Goal: Task Accomplishment & Management: Use online tool/utility

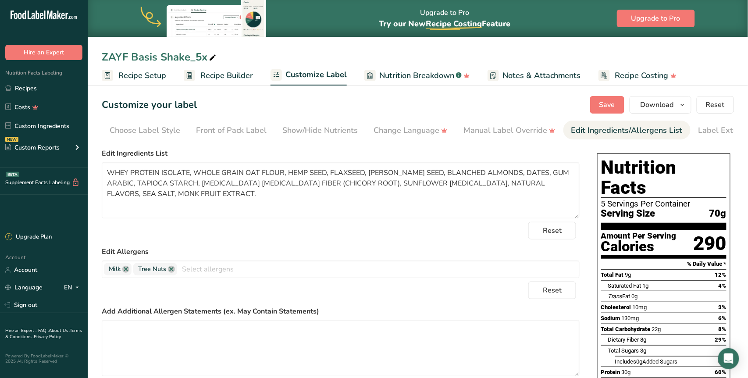
scroll to position [0, 25]
click at [238, 76] on span "Recipe Builder" at bounding box center [226, 76] width 53 height 12
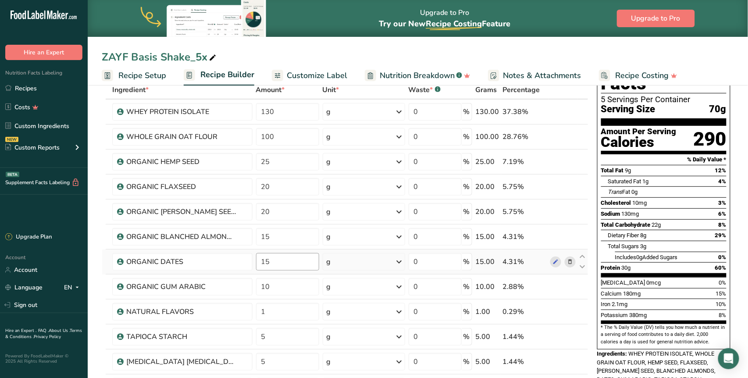
scroll to position [59, 0]
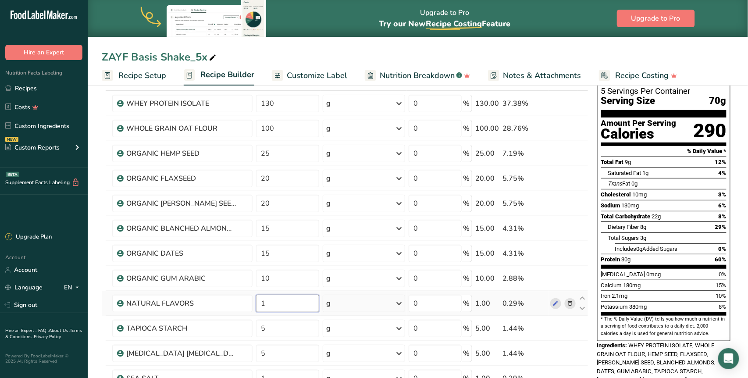
drag, startPoint x: 266, startPoint y: 305, endPoint x: 259, endPoint y: 304, distance: 7.5
click at [259, 304] on input "1" at bounding box center [287, 303] width 63 height 18
type input "5"
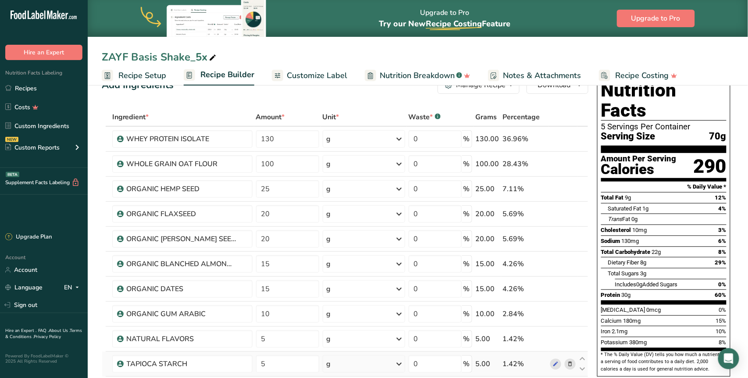
scroll to position [0, 0]
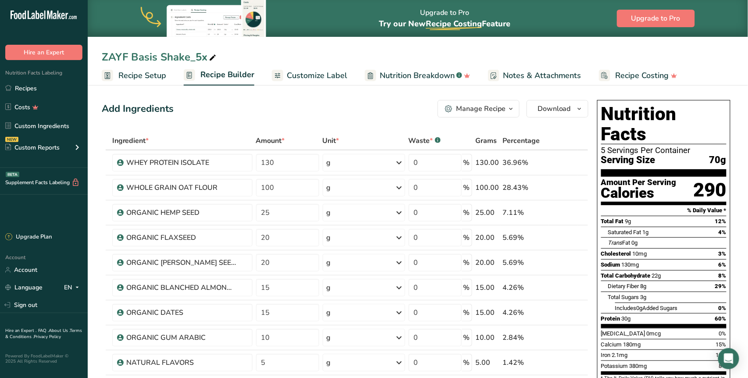
click at [131, 79] on span "Recipe Setup" at bounding box center [142, 76] width 48 height 12
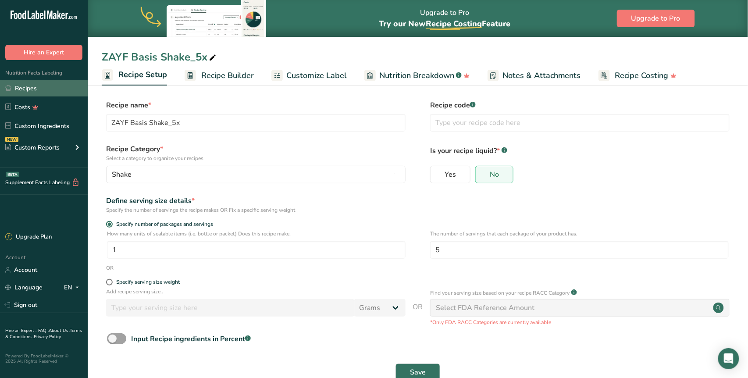
click at [36, 89] on link "Recipes" at bounding box center [44, 88] width 88 height 17
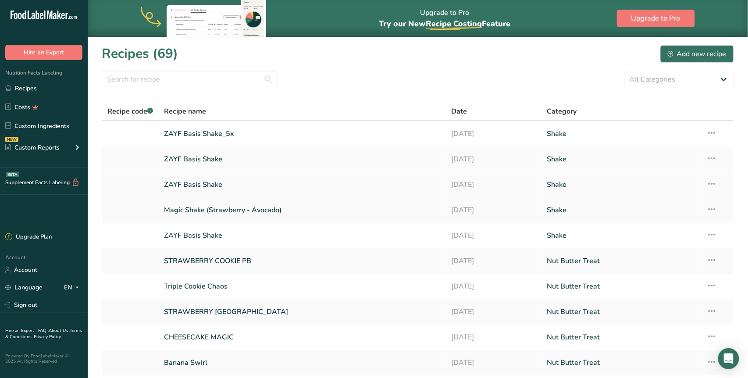
click at [213, 184] on link "ZAYF Basis Shake" at bounding box center [302, 184] width 277 height 18
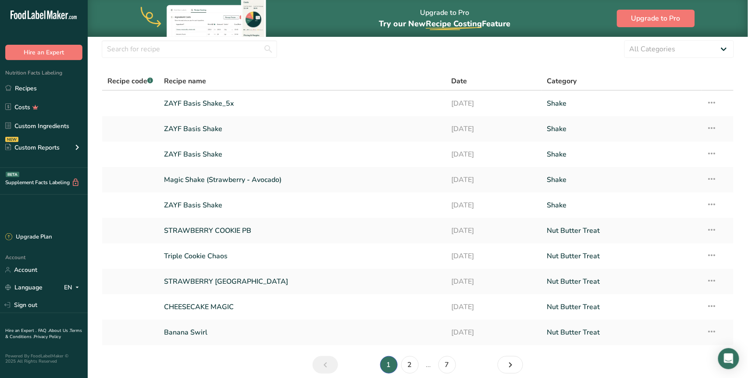
scroll to position [32, 0]
click at [220, 205] on link "ZAYF Basis Shake" at bounding box center [302, 204] width 277 height 18
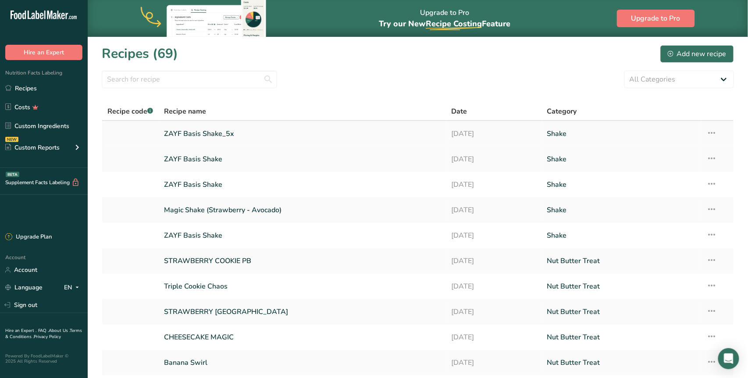
click at [710, 135] on icon at bounding box center [711, 133] width 11 height 16
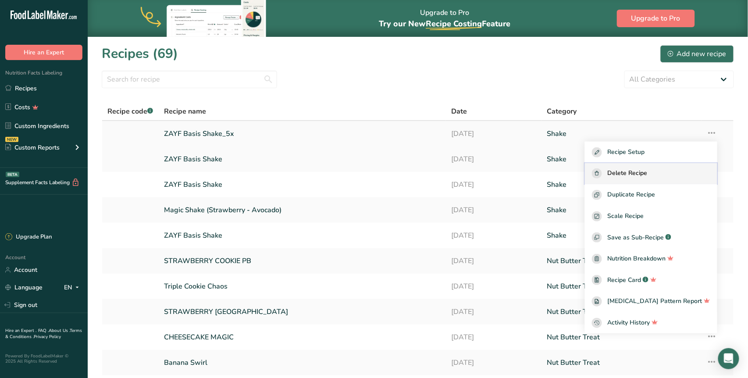
click at [635, 176] on span "Delete Recipe" at bounding box center [627, 173] width 40 height 10
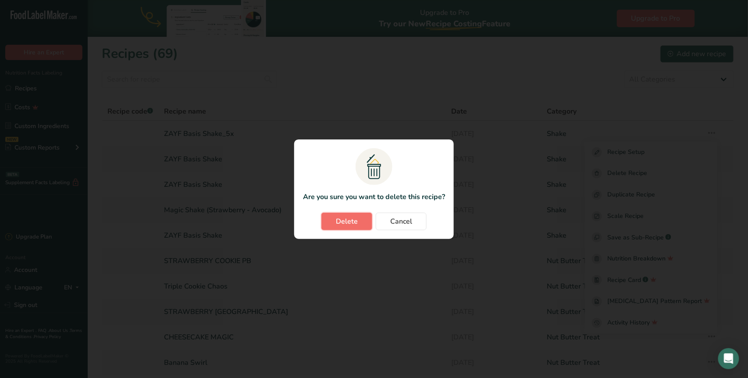
click at [350, 219] on span "Delete" at bounding box center [347, 221] width 22 height 11
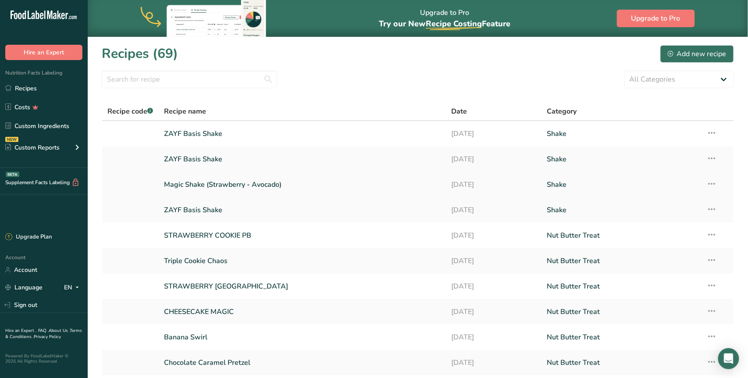
click at [714, 184] on icon at bounding box center [711, 184] width 11 height 16
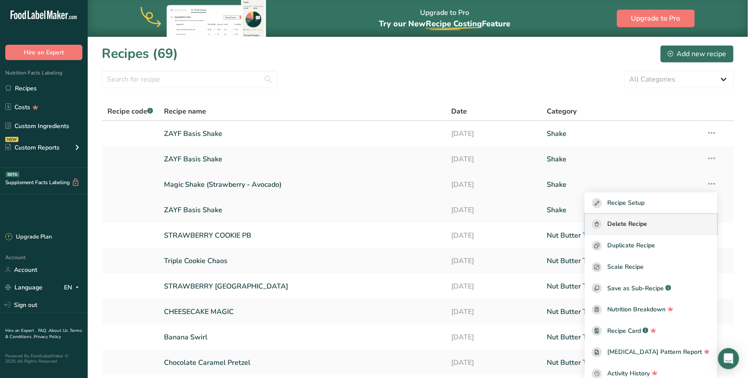
click at [636, 221] on span "Delete Recipe" at bounding box center [627, 224] width 40 height 10
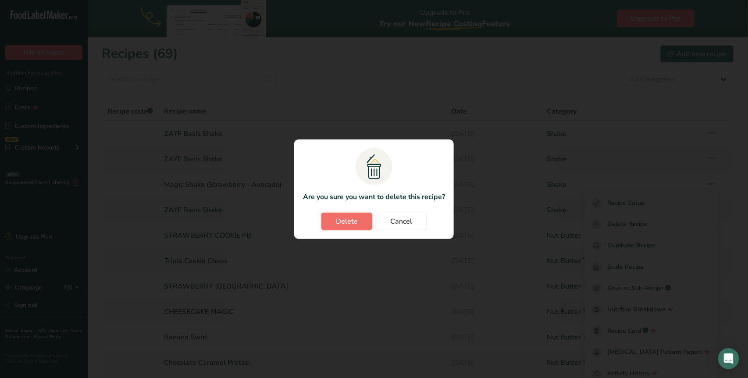
click at [340, 220] on span "Delete" at bounding box center [347, 221] width 22 height 11
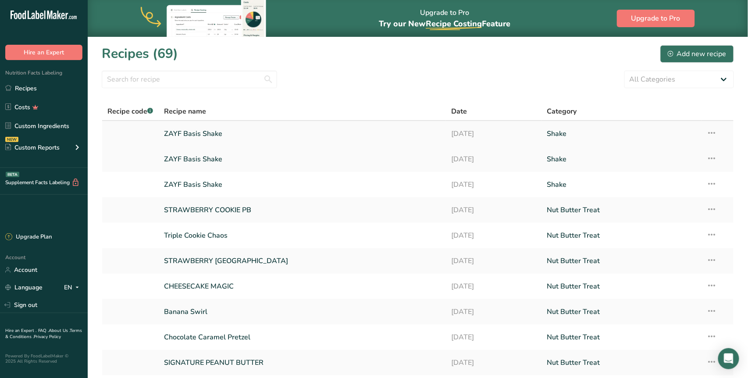
click at [235, 138] on link "ZAYF Basis Shake" at bounding box center [302, 133] width 277 height 18
click at [710, 159] on icon at bounding box center [711, 158] width 11 height 16
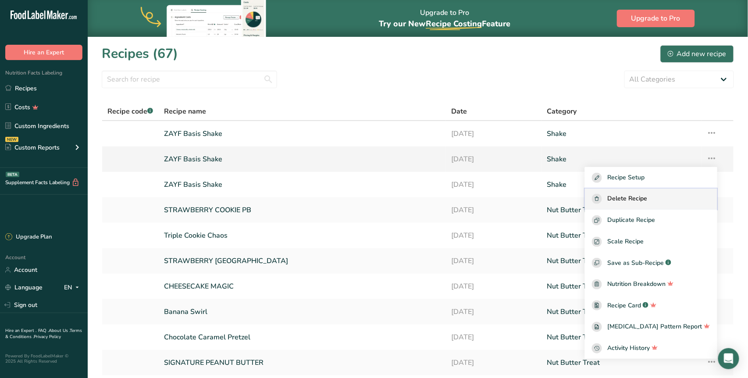
click at [693, 201] on div "Delete Recipe" at bounding box center [651, 199] width 118 height 10
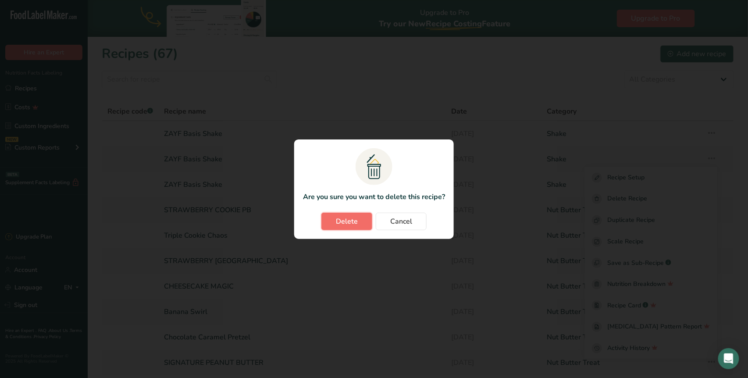
click at [356, 226] on button "Delete" at bounding box center [346, 222] width 51 height 18
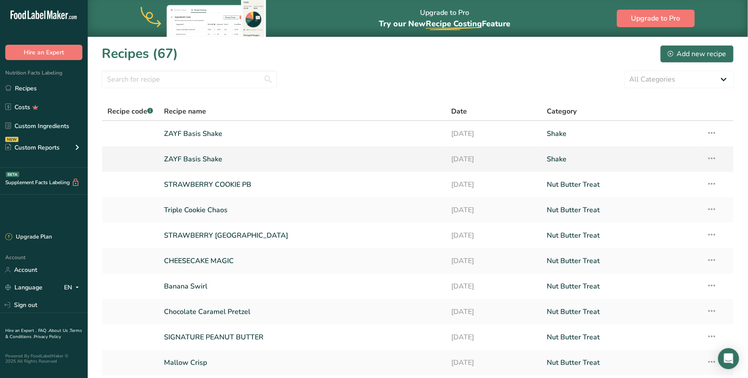
click at [714, 157] on icon at bounding box center [711, 158] width 11 height 16
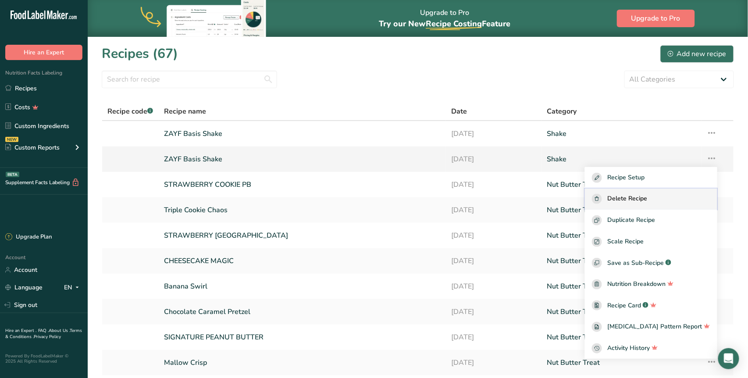
click at [639, 197] on span "Delete Recipe" at bounding box center [627, 199] width 40 height 10
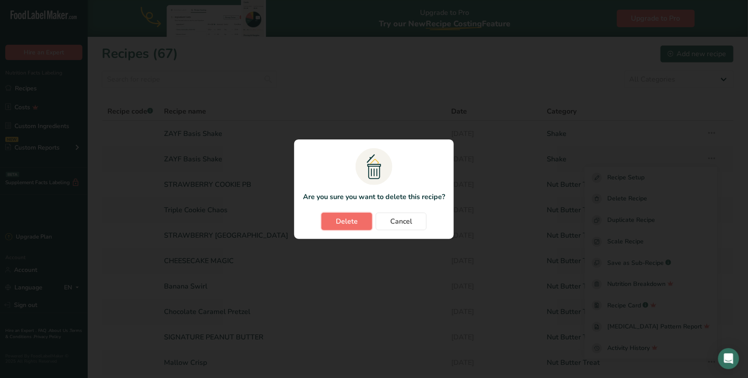
click at [365, 219] on button "Delete" at bounding box center [346, 222] width 51 height 18
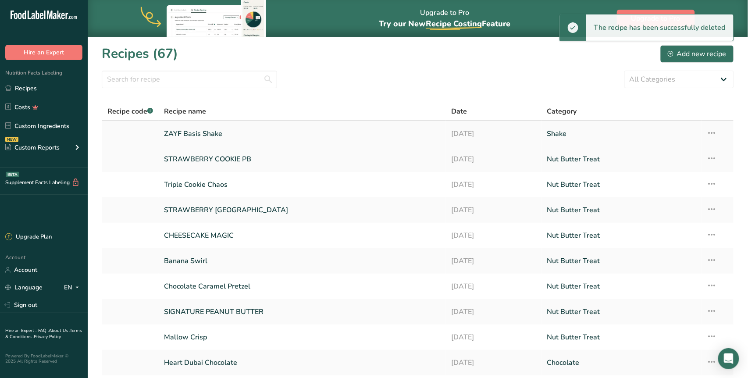
click at [216, 134] on link "ZAYF Basis Shake" at bounding box center [302, 133] width 277 height 18
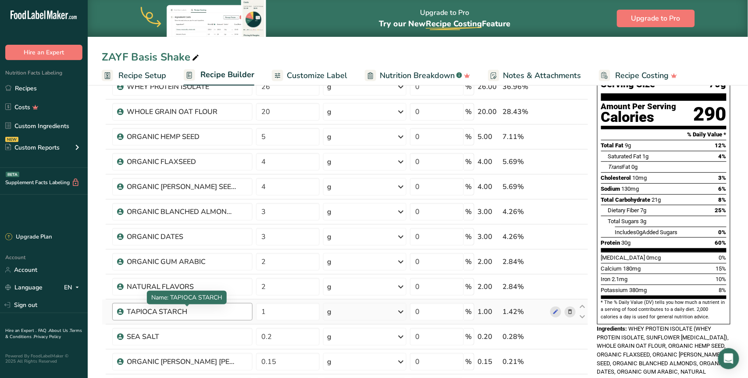
scroll to position [77, 0]
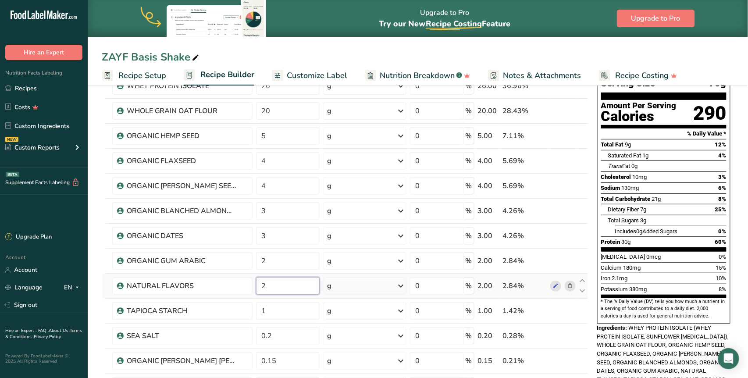
drag, startPoint x: 263, startPoint y: 287, endPoint x: 257, endPoint y: 287, distance: 5.7
click at [257, 287] on input "2" at bounding box center [288, 286] width 64 height 18
type input "1"
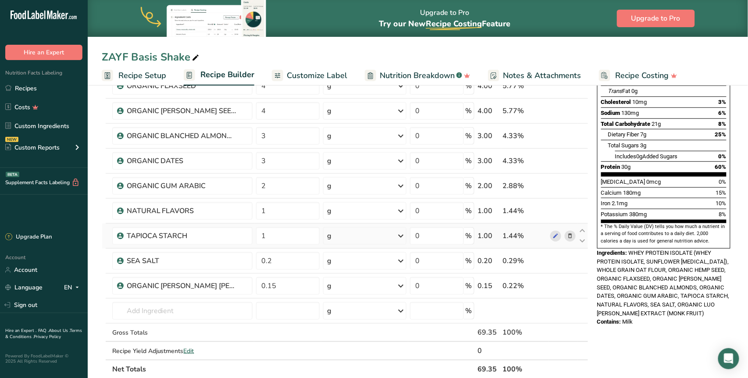
scroll to position [162, 0]
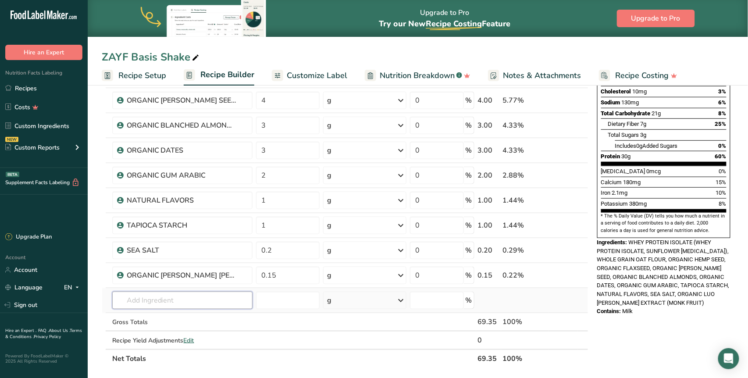
click at [172, 295] on input "text" at bounding box center [182, 300] width 140 height 18
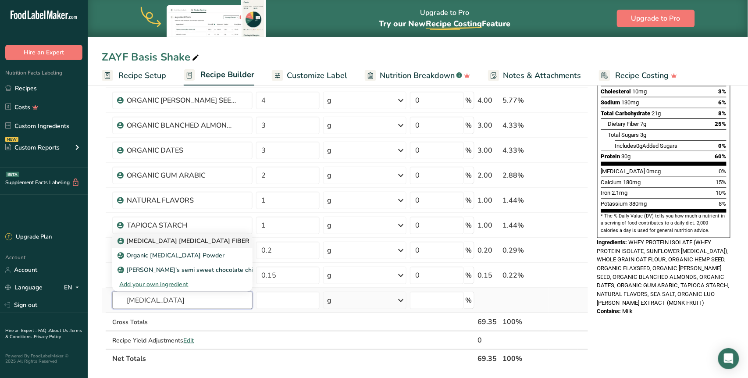
type input "[MEDICAL_DATA]"
click at [162, 238] on p "[MEDICAL_DATA] [MEDICAL_DATA] FIBER" at bounding box center [184, 240] width 130 height 9
type input "[MEDICAL_DATA] [MEDICAL_DATA] FIBER"
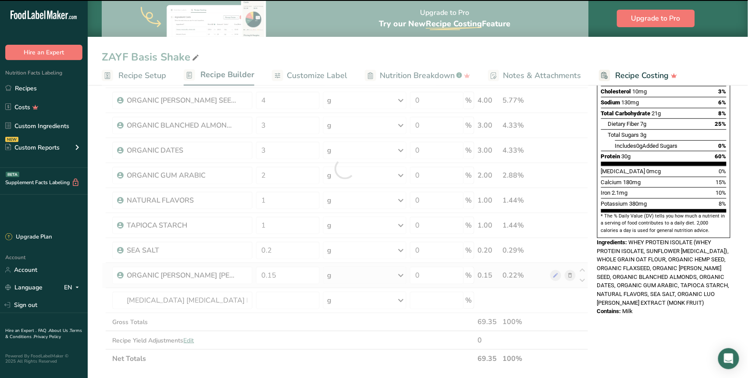
type input "0"
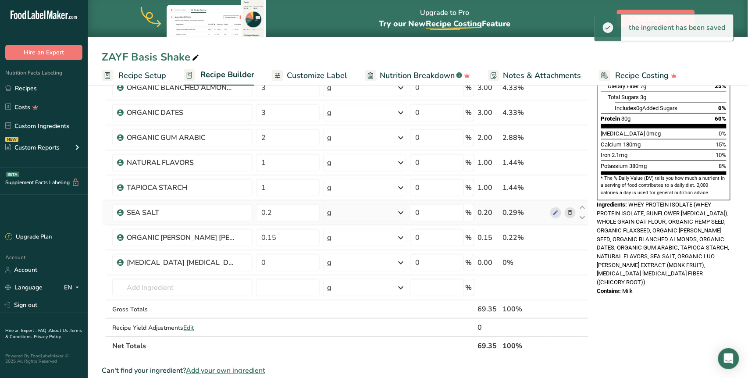
scroll to position [202, 0]
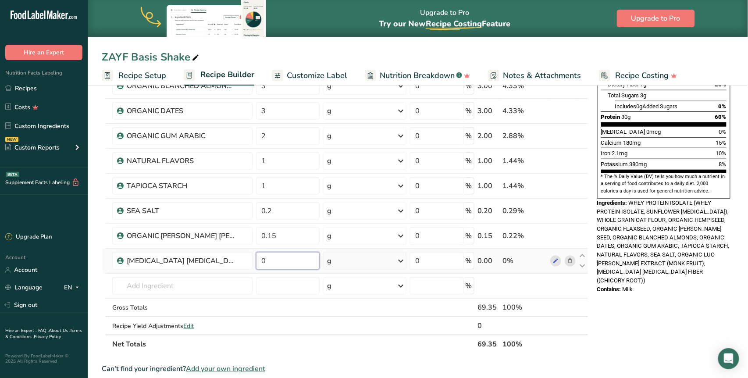
drag, startPoint x: 267, startPoint y: 261, endPoint x: 263, endPoint y: 261, distance: 4.8
click at [263, 261] on input "0" at bounding box center [288, 261] width 64 height 18
type input "4"
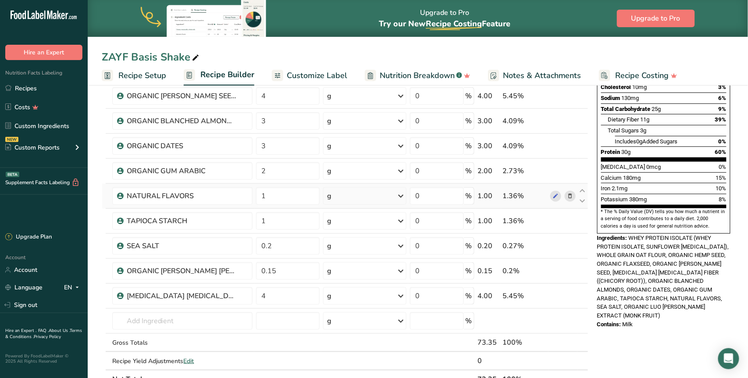
scroll to position [167, 0]
drag, startPoint x: 274, startPoint y: 144, endPoint x: 258, endPoint y: 144, distance: 16.2
click at [258, 144] on input "3" at bounding box center [288, 146] width 64 height 18
type input "2"
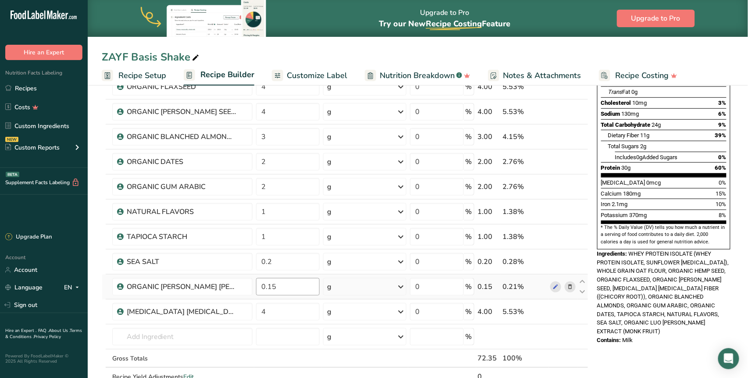
scroll to position [153, 0]
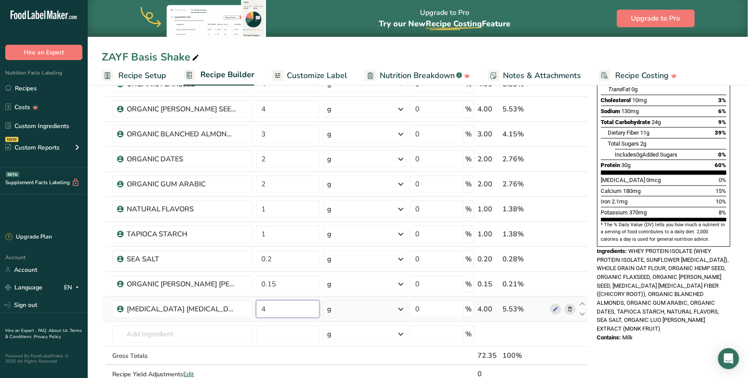
click at [261, 309] on input "4" at bounding box center [288, 309] width 64 height 18
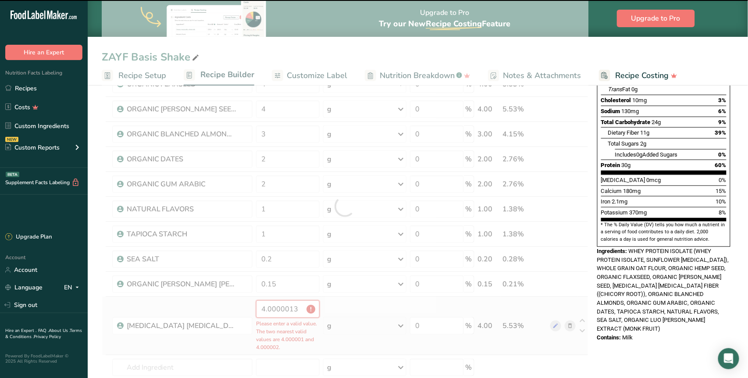
click at [286, 309] on input "4.0000013" at bounding box center [288, 309] width 64 height 18
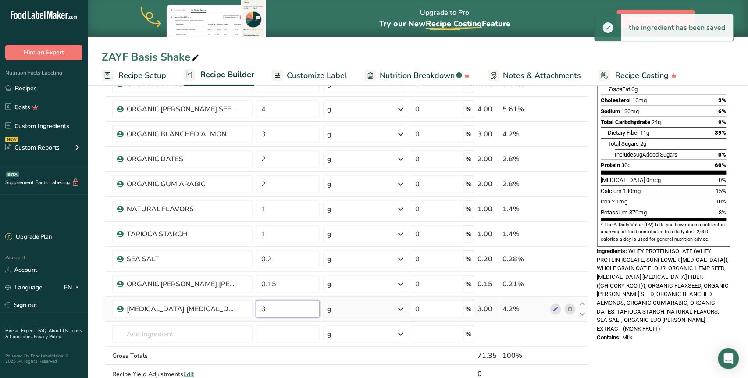
type input "3"
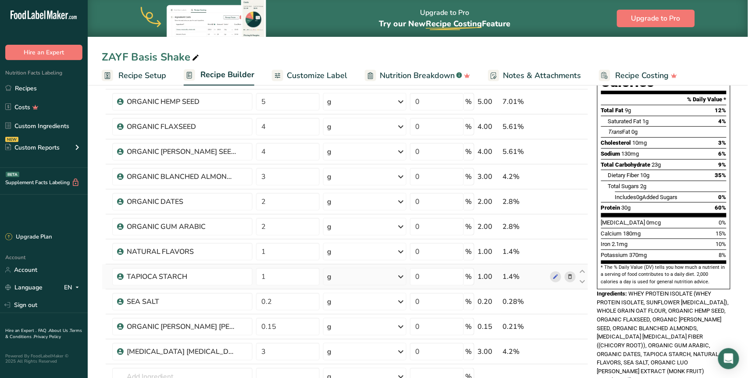
scroll to position [113, 0]
